Goal: Information Seeking & Learning: Compare options

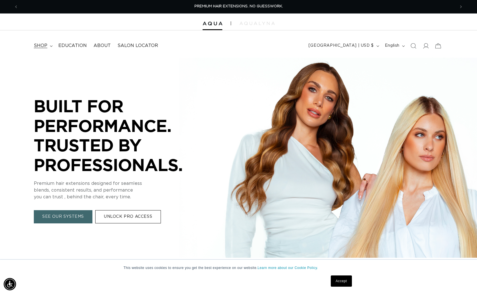
click at [41, 45] on span "shop" at bounding box center [41, 46] width 14 height 6
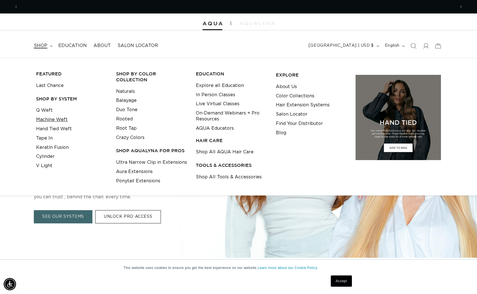
scroll to position [0, 873]
click at [61, 146] on link "Keratin Fusion" at bounding box center [52, 147] width 33 height 9
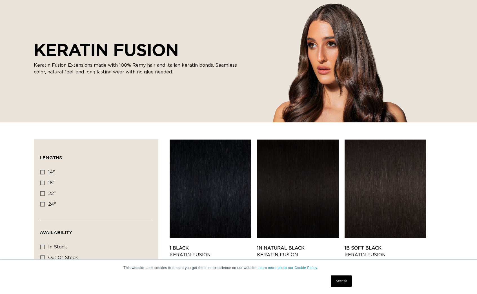
scroll to position [62, 0]
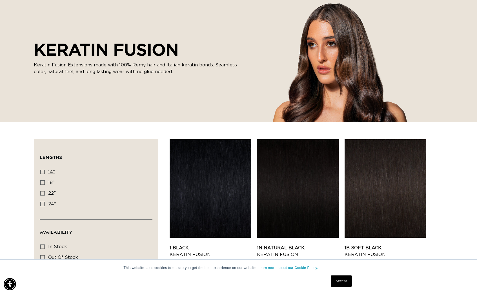
click at [42, 170] on rect at bounding box center [43, 172] width 4 height 4
click at [42, 170] on input "14" 14" (20 products)" at bounding box center [42, 172] width 5 height 5
checkbox input "true"
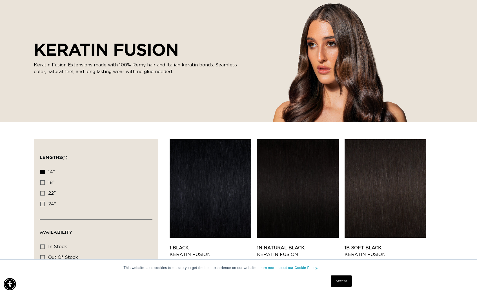
scroll to position [0, 437]
click at [212, 245] on link "1 Black Keratin Fusion" at bounding box center [211, 252] width 82 height 14
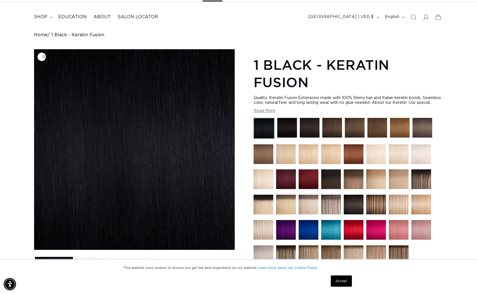
scroll to position [20, 0]
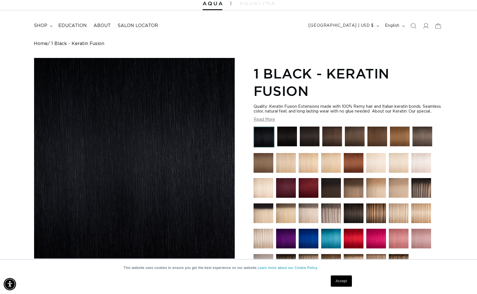
click at [380, 144] on img at bounding box center [377, 137] width 20 height 20
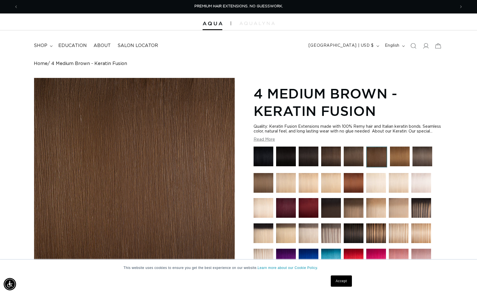
click at [353, 166] on img at bounding box center [354, 157] width 20 height 20
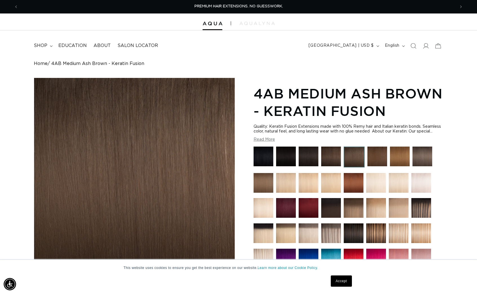
click at [332, 161] on img at bounding box center [331, 157] width 20 height 20
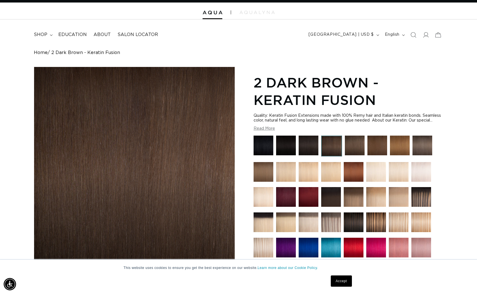
scroll to position [0, 437]
click at [262, 178] on img at bounding box center [263, 172] width 20 height 20
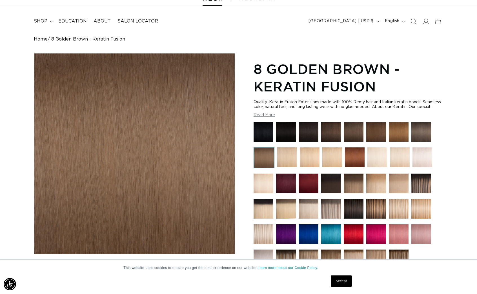
scroll to position [0, 437]
click at [282, 165] on img at bounding box center [287, 158] width 20 height 20
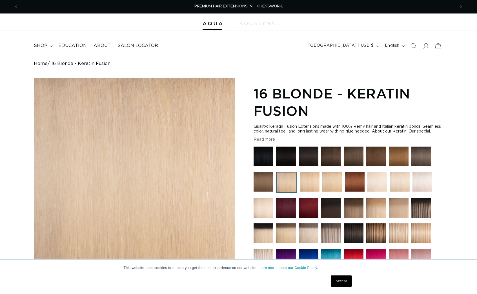
click at [417, 211] on img at bounding box center [421, 208] width 20 height 20
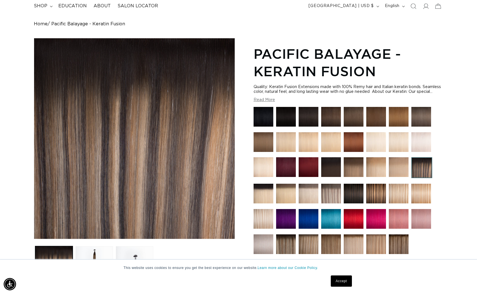
scroll to position [0, 873]
